Goal: Navigation & Orientation: Find specific page/section

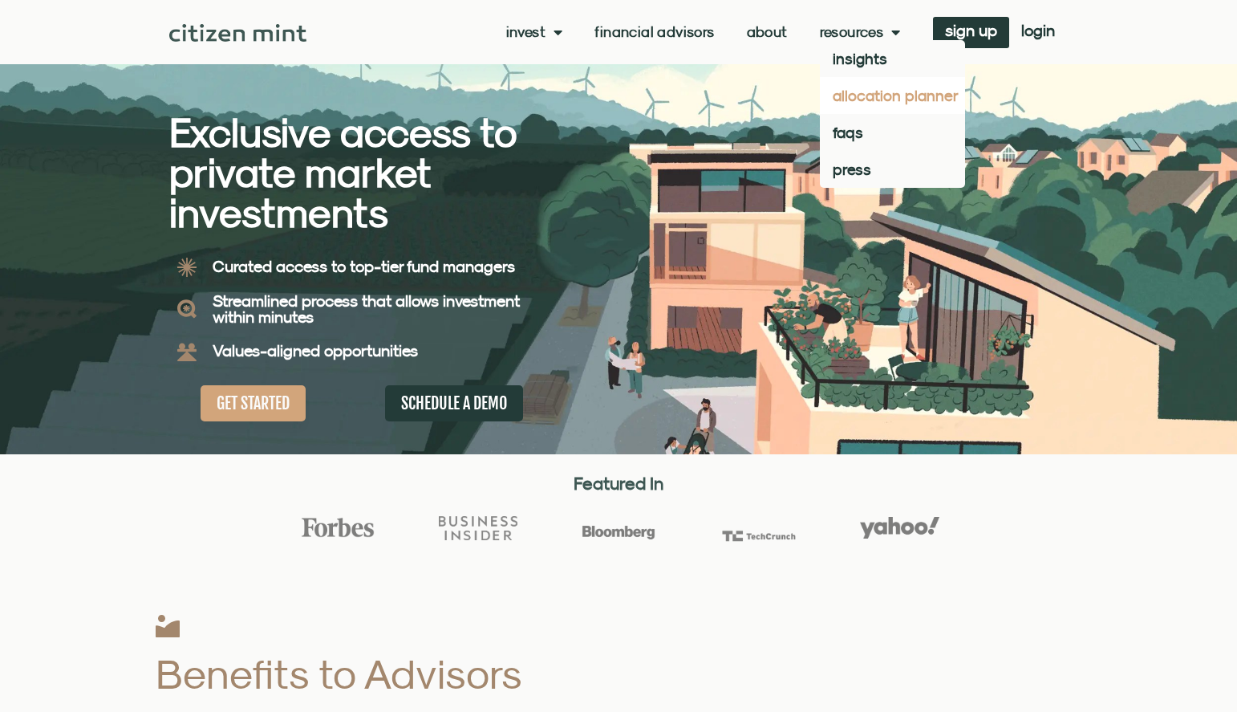
click at [865, 100] on link "allocation planner" at bounding box center [892, 95] width 145 height 37
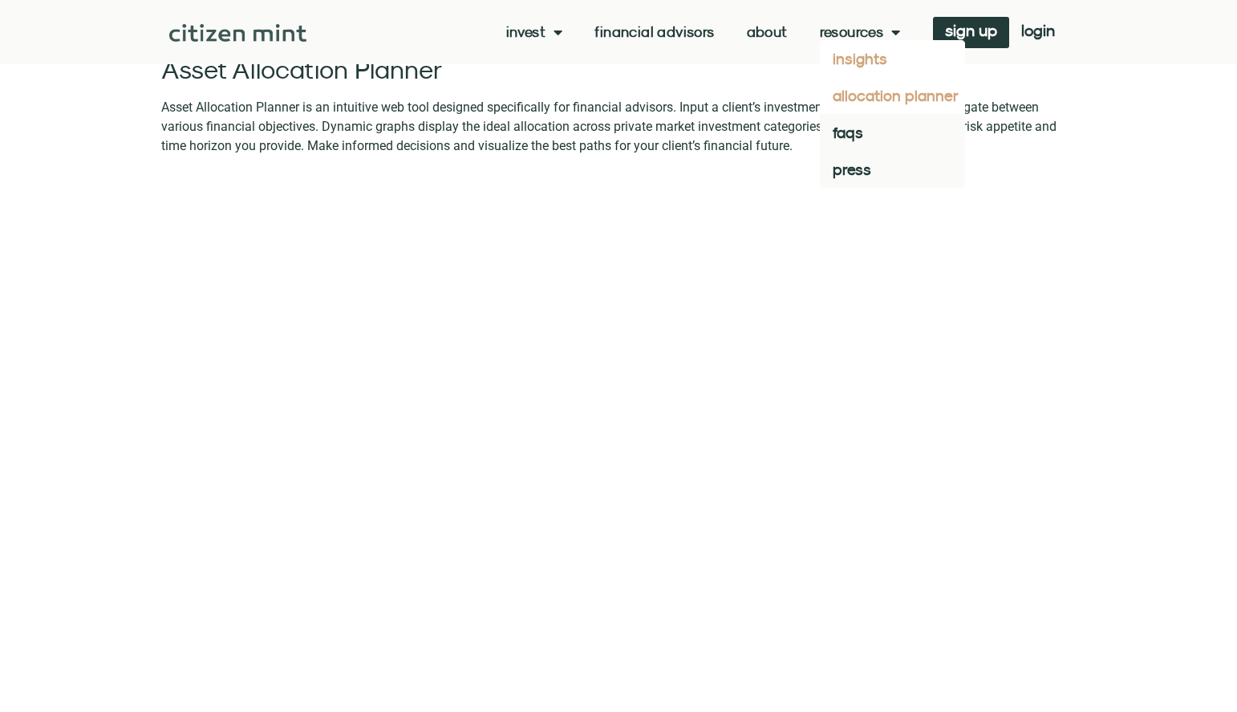
click at [867, 59] on link "insights" at bounding box center [892, 58] width 145 height 37
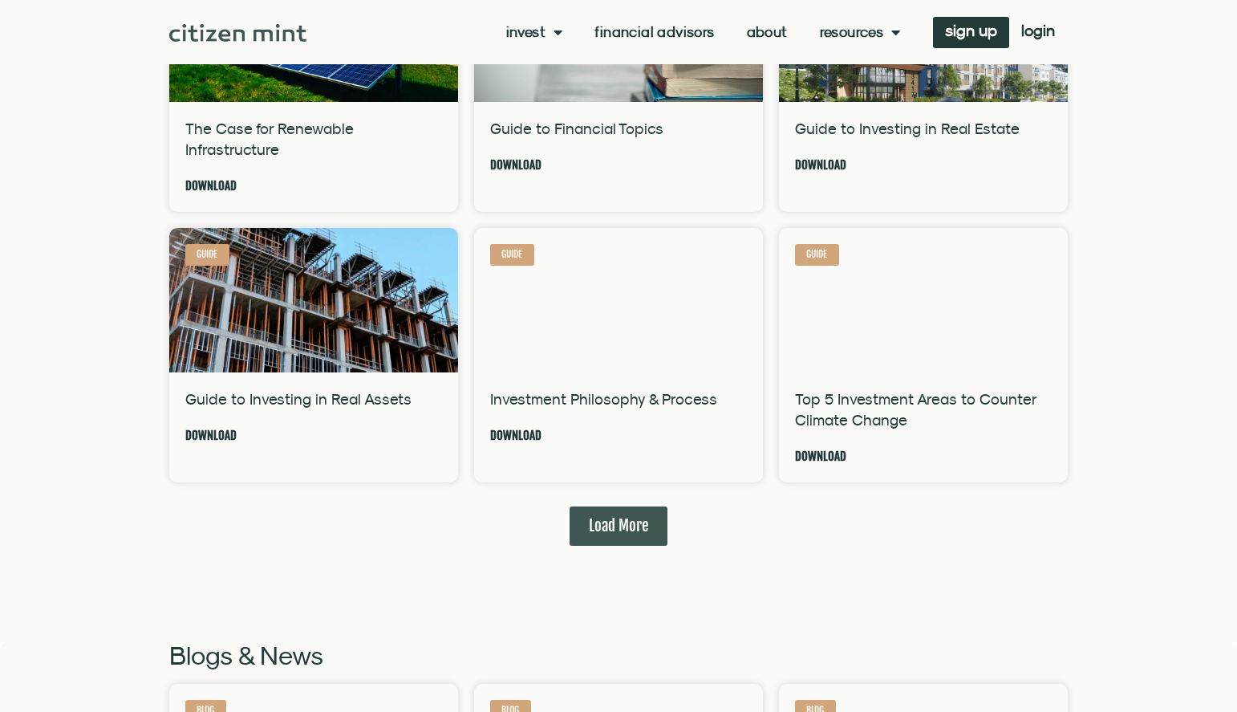
scroll to position [1284, 0]
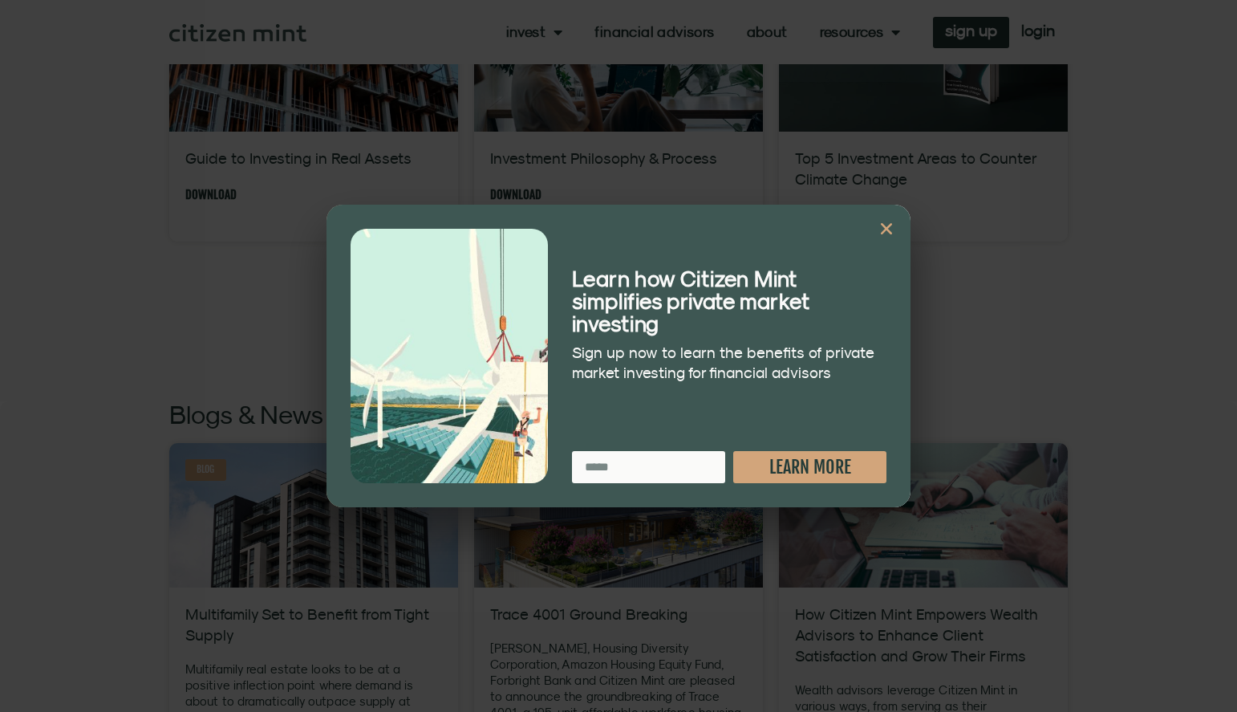
click at [883, 230] on icon "Close" at bounding box center [887, 229] width 16 height 16
